Goal: Task Accomplishment & Management: Use online tool/utility

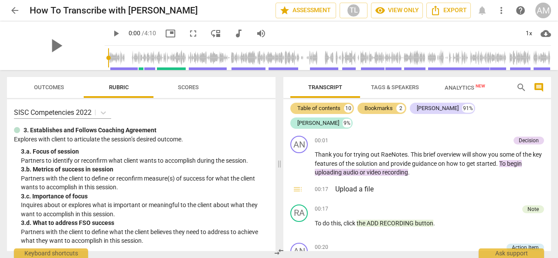
scroll to position [2168, 0]
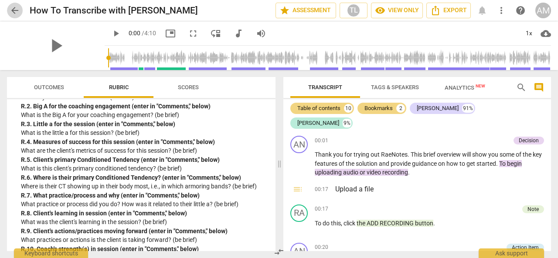
click at [12, 9] on span "arrow_back" at bounding box center [15, 10] width 10 height 10
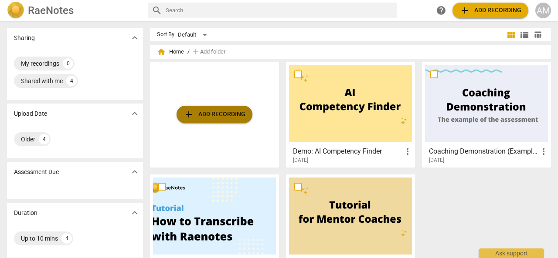
click at [198, 118] on span "add Add recording" at bounding box center [214, 114] width 62 height 10
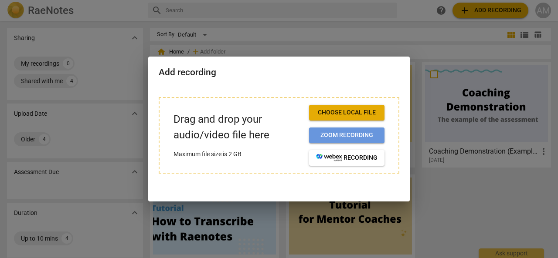
click at [362, 138] on span "Zoom recording" at bounding box center [346, 135] width 61 height 9
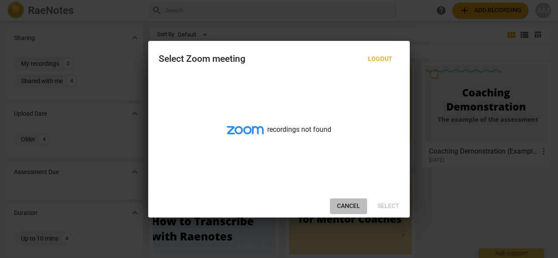
click at [354, 207] on span "Cancel" at bounding box center [348, 206] width 23 height 9
